Goal: Navigation & Orientation: Understand site structure

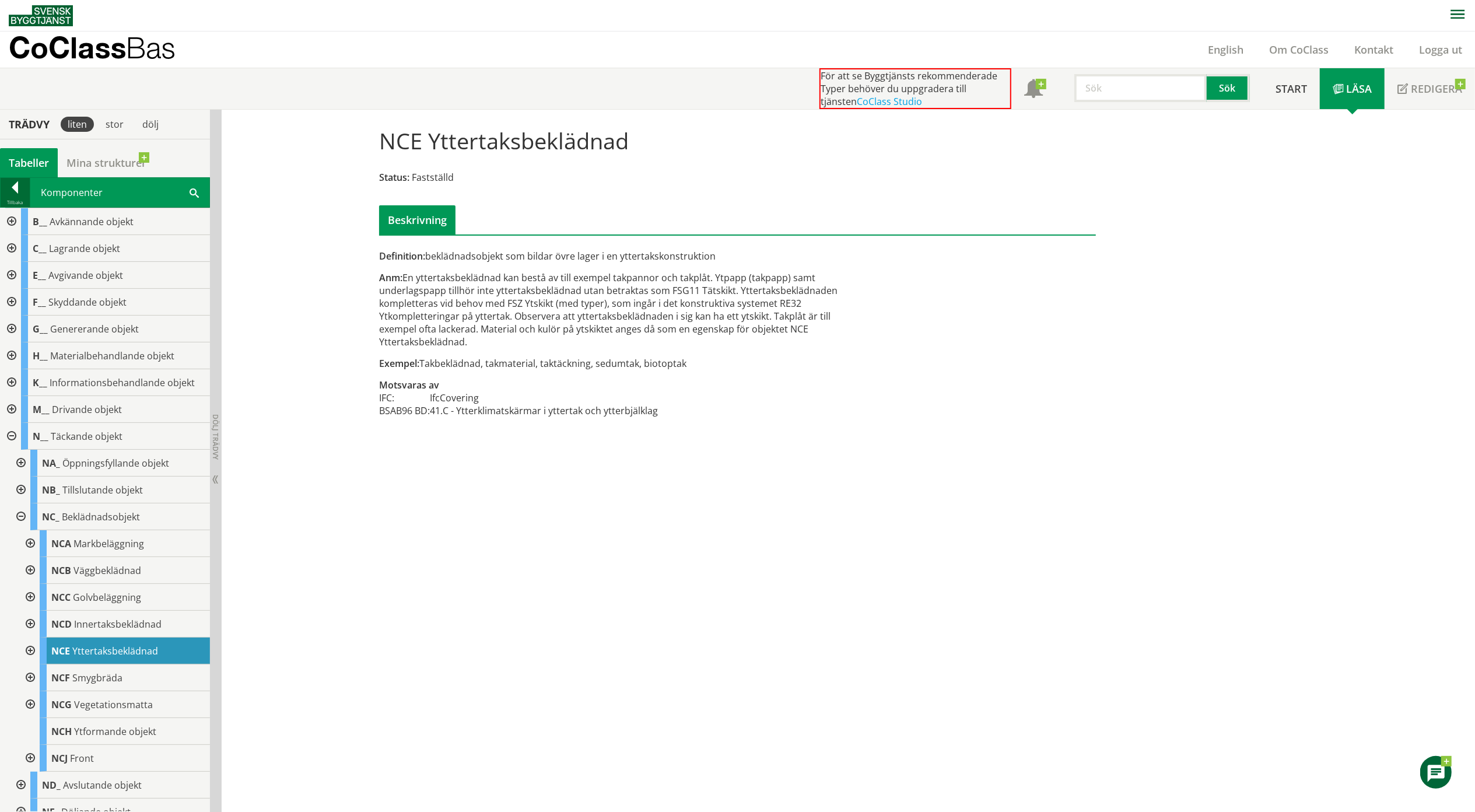
click at [18, 193] on div at bounding box center [15, 189] width 29 height 16
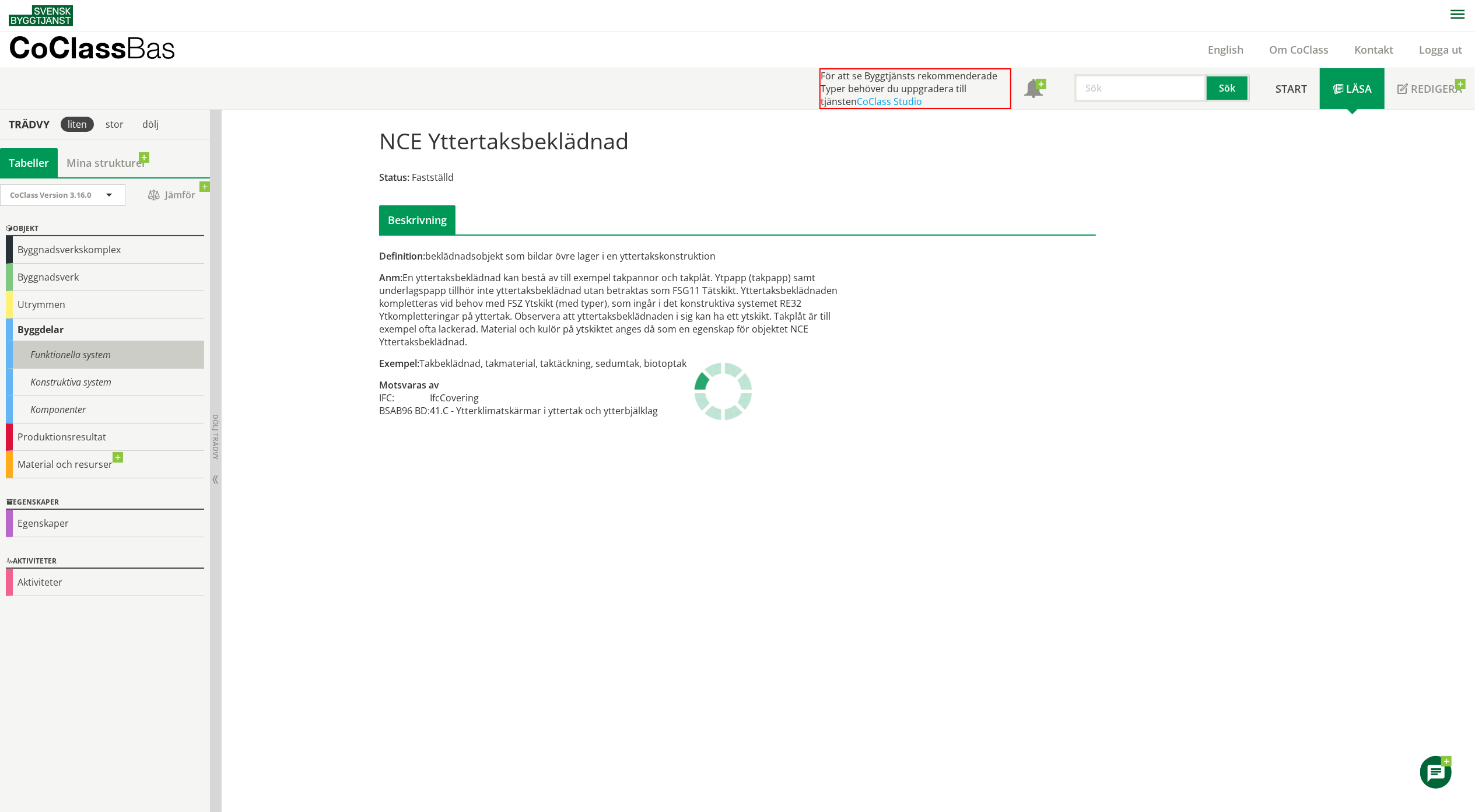
click at [99, 357] on div "Funktionella system" at bounding box center [104, 354] width 198 height 28
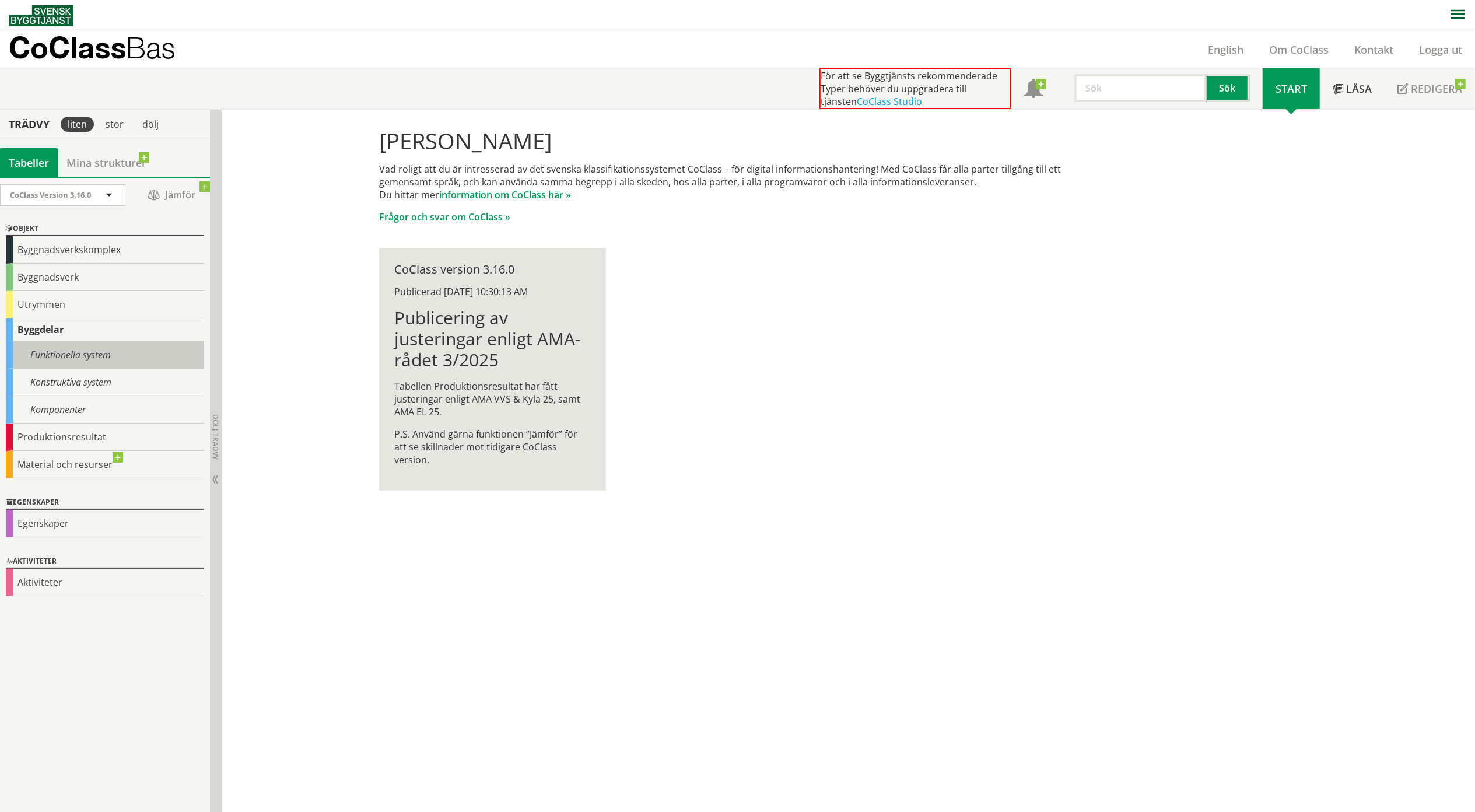
click at [100, 357] on div "Funktionella system" at bounding box center [104, 354] width 198 height 28
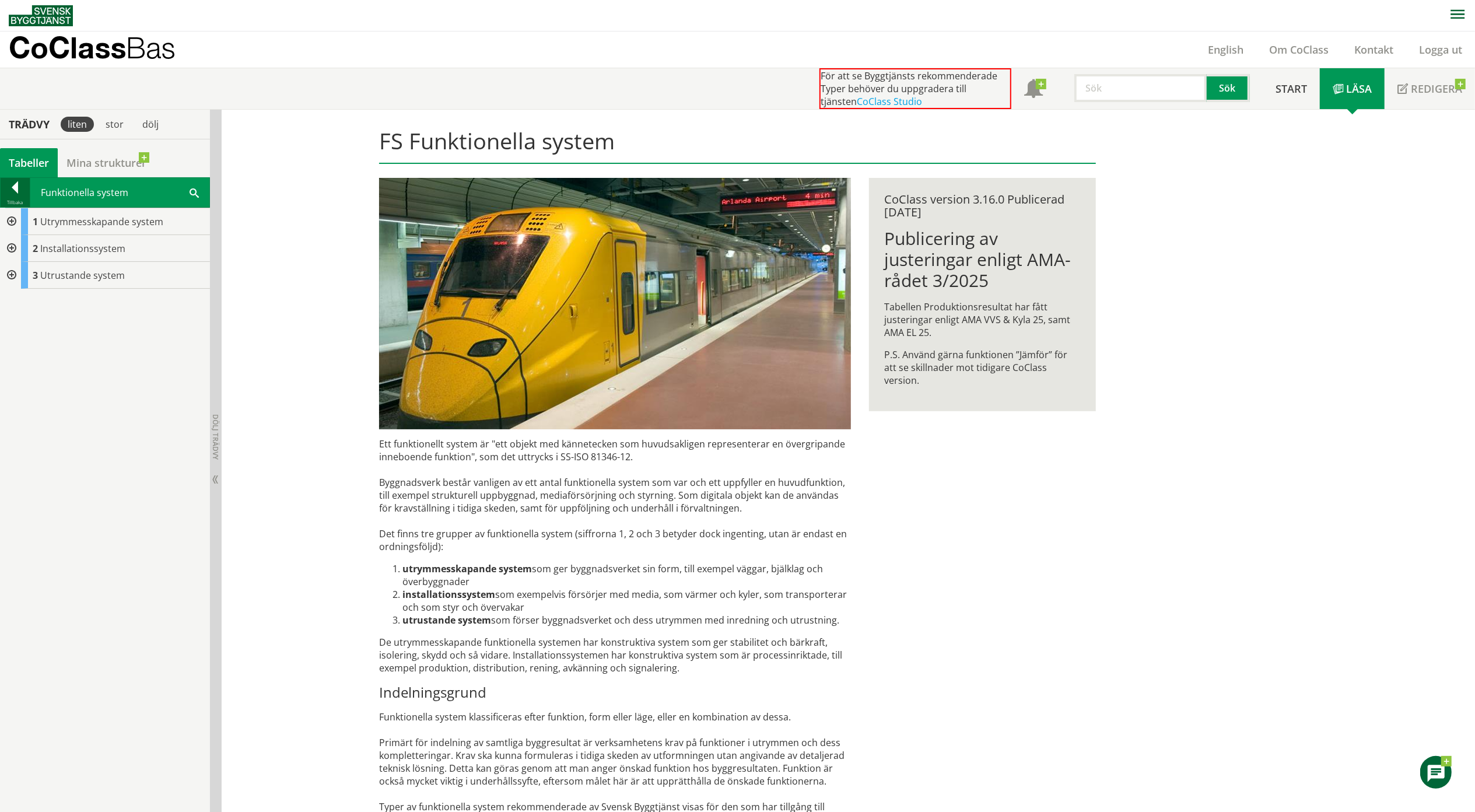
click at [11, 197] on div at bounding box center [15, 189] width 29 height 16
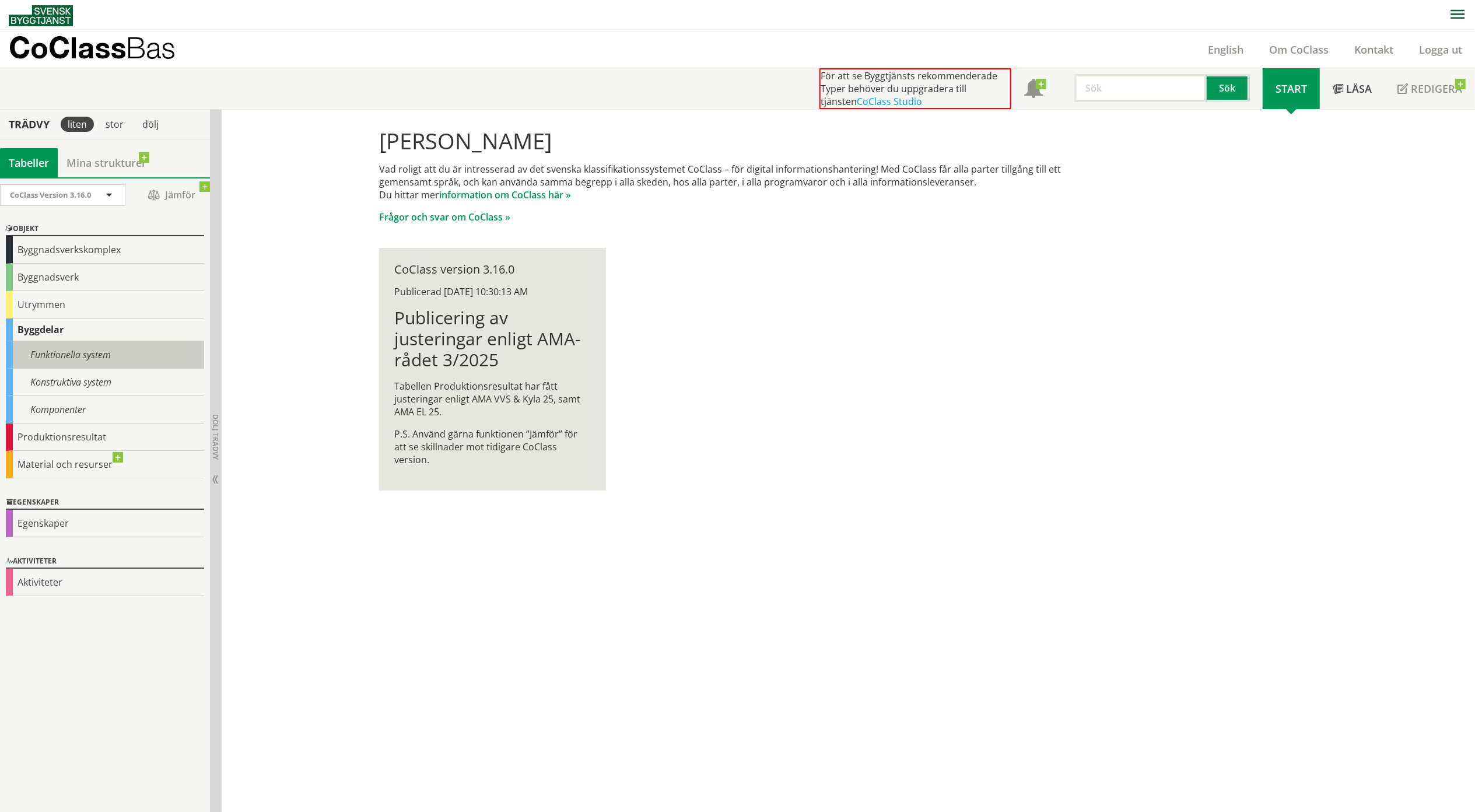
click at [30, 353] on div "Funktionella system" at bounding box center [104, 354] width 198 height 28
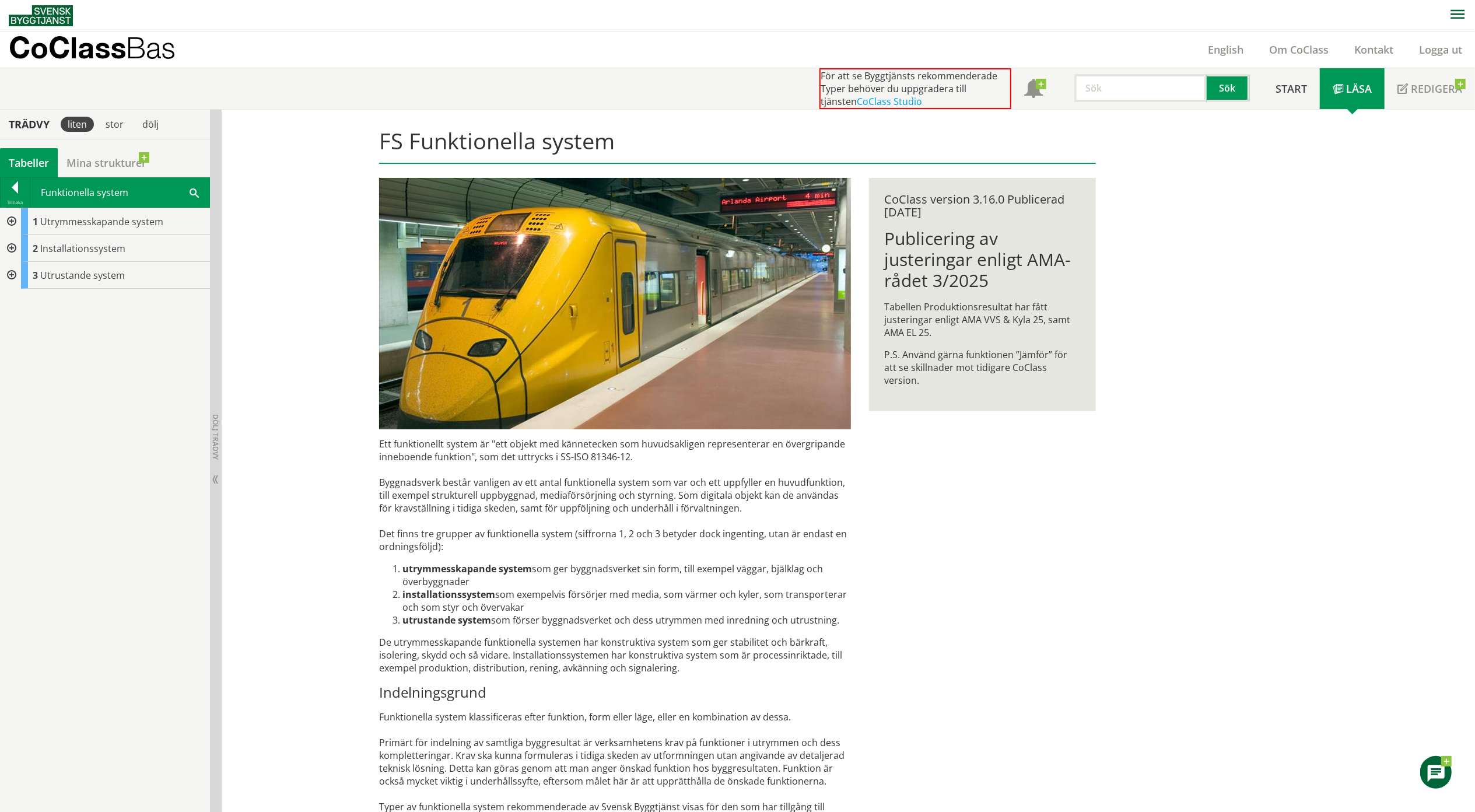
click at [8, 276] on div at bounding box center [11, 275] width 21 height 27
click at [11, 281] on div at bounding box center [11, 275] width 21 height 27
click at [9, 247] on div at bounding box center [11, 249] width 21 height 27
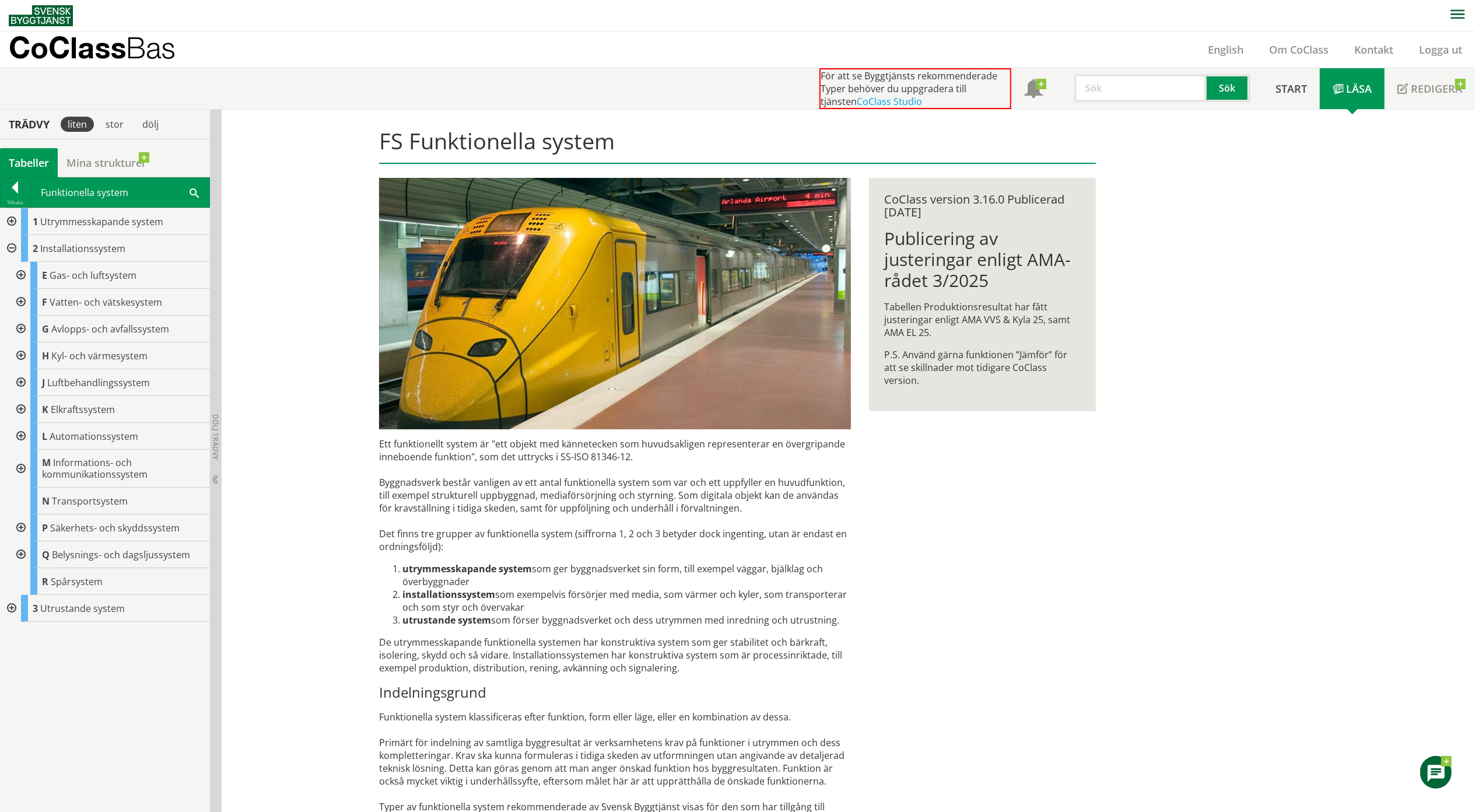
click at [8, 611] on div at bounding box center [11, 608] width 21 height 27
click at [8, 246] on div at bounding box center [11, 249] width 21 height 27
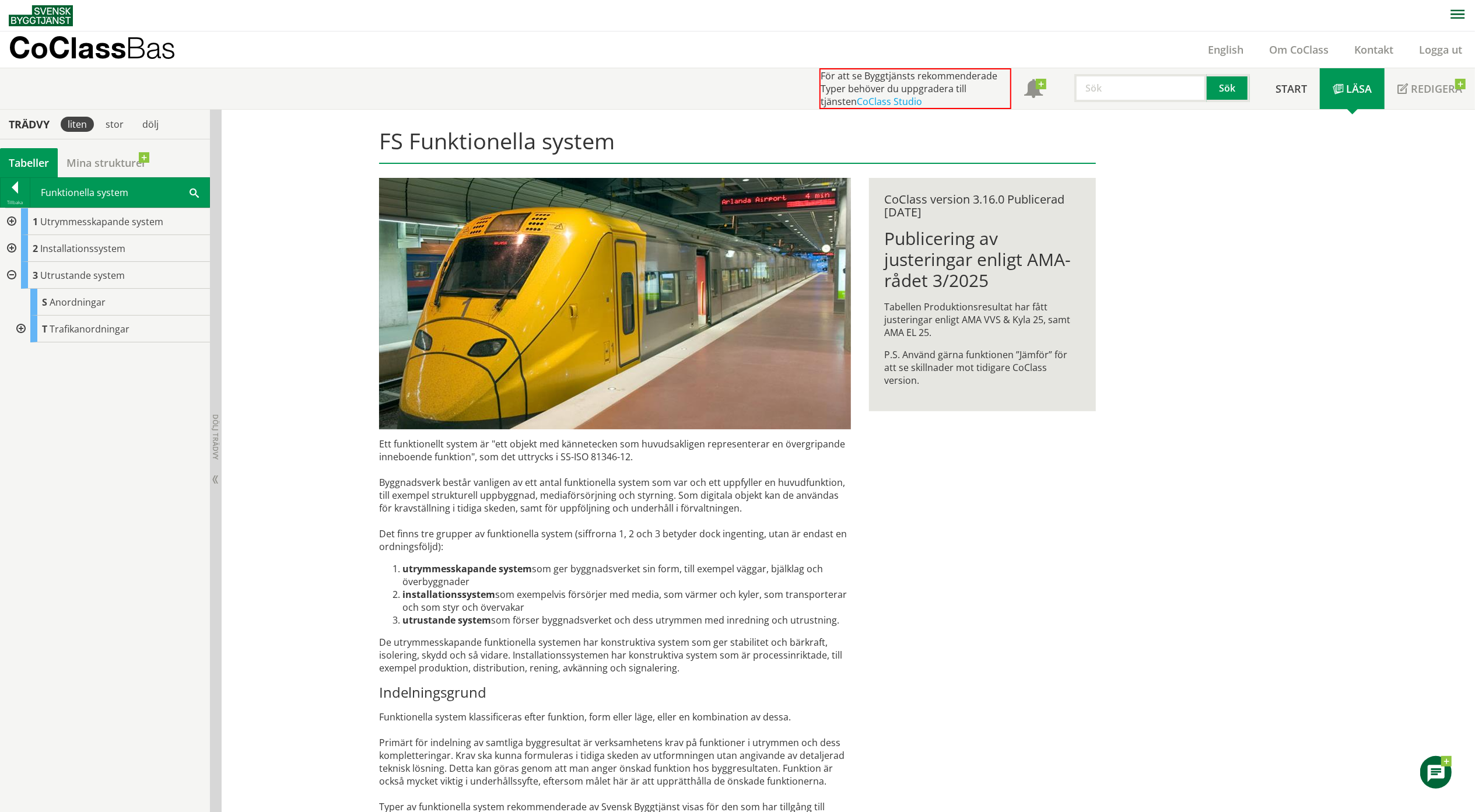
click at [9, 220] on div at bounding box center [11, 222] width 21 height 27
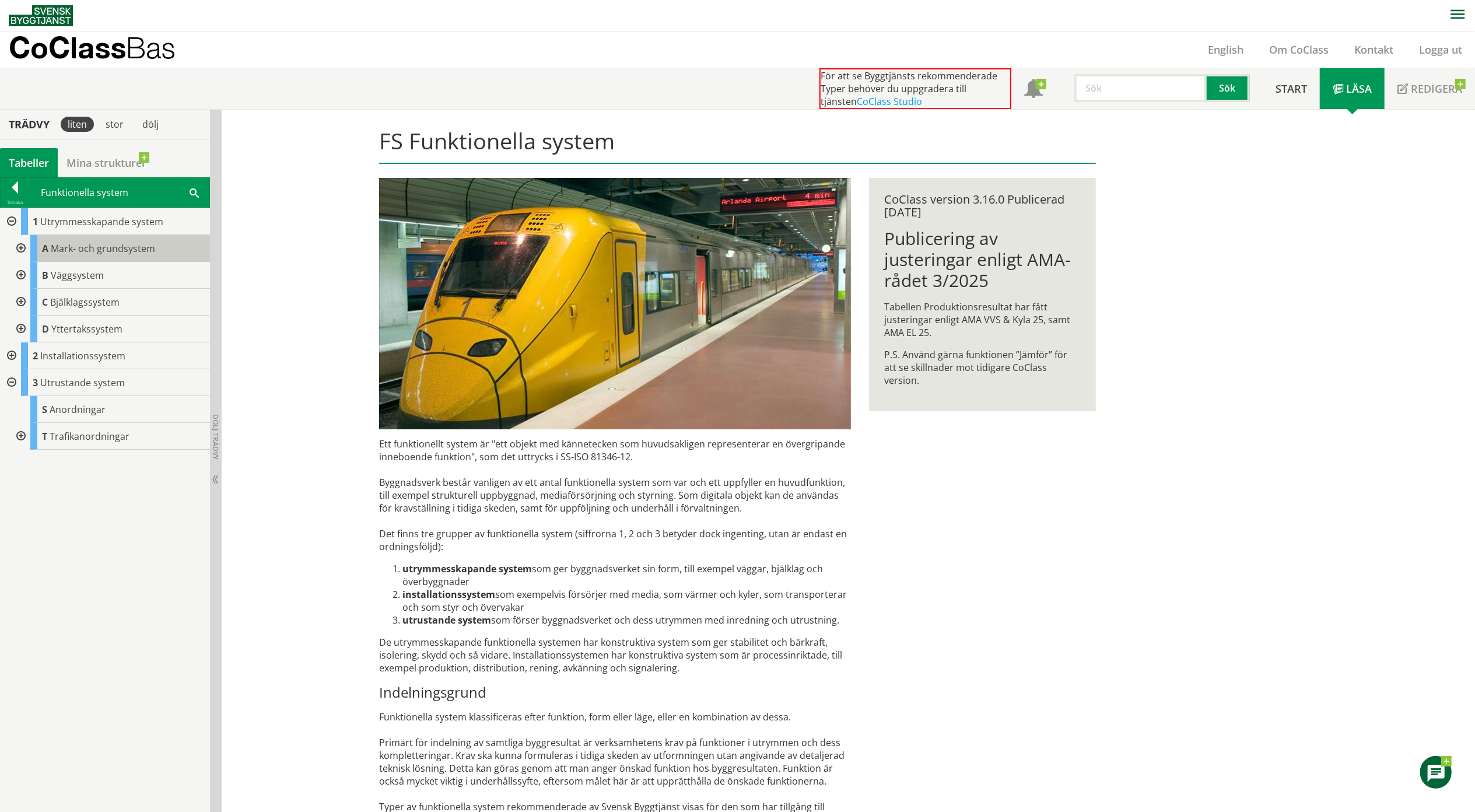
click at [68, 253] on span "Mark- och grundsystem" at bounding box center [103, 249] width 104 height 13
click at [21, 247] on div at bounding box center [20, 249] width 21 height 27
